Goal: Consume media (video, audio): Consume media (video, audio)

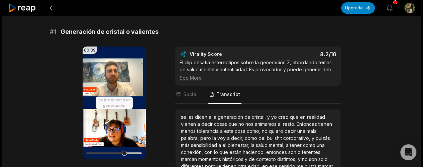
scroll to position [99, 0]
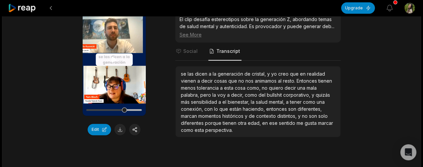
click at [98, 107] on div at bounding box center [114, 110] width 56 height 12
drag, startPoint x: 123, startPoint y: 111, endPoint x: 82, endPoint y: 108, distance: 40.6
click at [83, 108] on div "00:39 Your browser does not support mp4 format." at bounding box center [114, 59] width 63 height 112
click at [106, 62] on video "Your browser does not support mp4 format." at bounding box center [114, 59] width 63 height 112
click at [110, 71] on video "Your browser does not support mp4 format." at bounding box center [114, 59] width 63 height 112
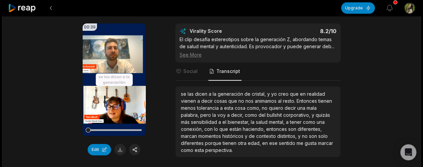
scroll to position [86, 0]
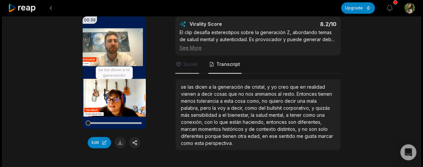
click at [189, 61] on span "Social" at bounding box center [190, 64] width 14 height 7
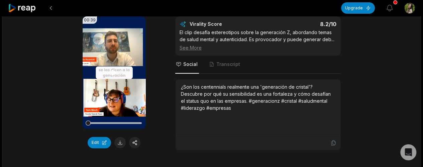
click at [106, 83] on video "Your browser does not support mp4 format." at bounding box center [114, 72] width 63 height 112
click at [110, 85] on video "Your browser does not support mp4 format." at bounding box center [114, 72] width 63 height 112
click at [51, 7] on button at bounding box center [51, 8] width 12 height 12
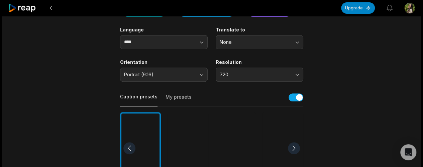
scroll to position [300, 0]
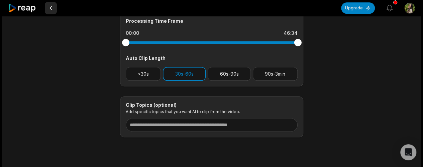
click at [52, 7] on button at bounding box center [51, 8] width 12 height 12
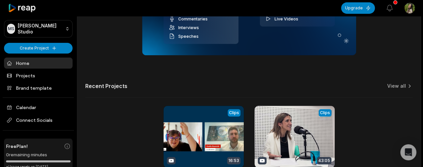
scroll to position [212, 0]
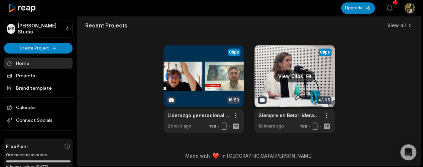
click at [284, 83] on link at bounding box center [295, 89] width 80 height 88
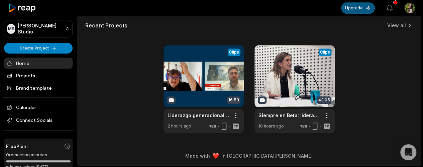
click at [363, 7] on button "Upgrade" at bounding box center [358, 7] width 34 height 11
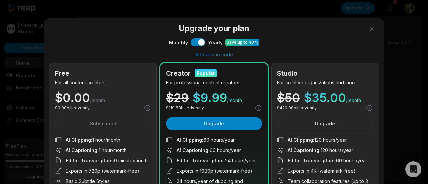
click at [203, 11] on div "Upgrade your plan Monthly Use setting Yearly Save up to 40% Add promo code Free…" at bounding box center [214, 141] width 428 height 282
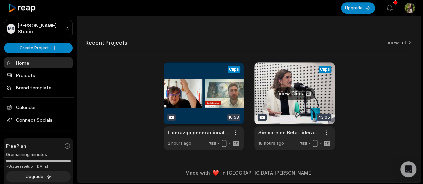
click at [282, 141] on link at bounding box center [295, 107] width 80 height 88
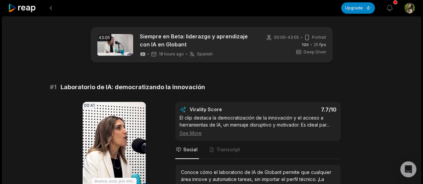
click at [200, 54] on span "Spanish" at bounding box center [205, 54] width 16 height 5
click at [161, 51] on div "18 hours ago Spanish es" at bounding box center [176, 54] width 73 height 6
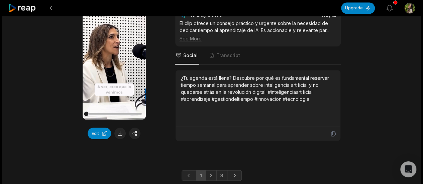
scroll to position [1867, 0]
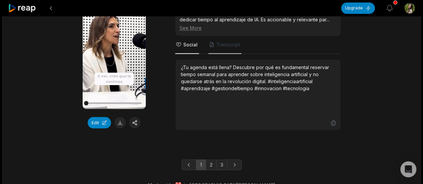
click at [223, 41] on span "Transcript" at bounding box center [228, 44] width 24 height 7
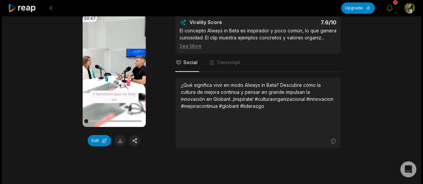
scroll to position [0, 0]
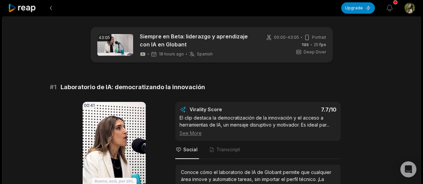
click at [306, 54] on span "Deep Diver" at bounding box center [315, 52] width 22 height 6
